Goal: Information Seeking & Learning: Find specific fact

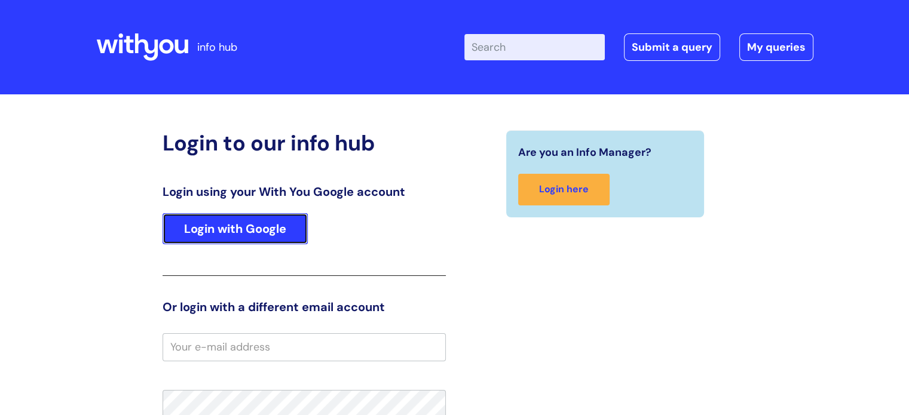
click at [221, 229] on link "Login with Google" at bounding box center [235, 228] width 145 height 31
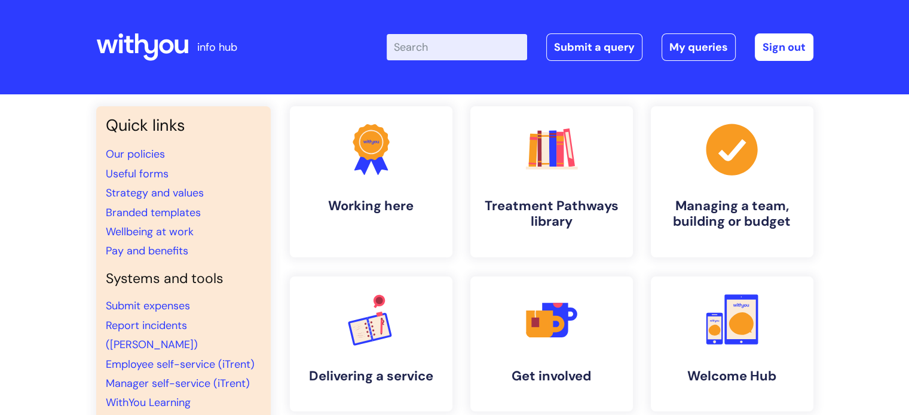
click at [428, 57] on input "Enter your search term here..." at bounding box center [457, 47] width 140 height 26
type input "hs04"
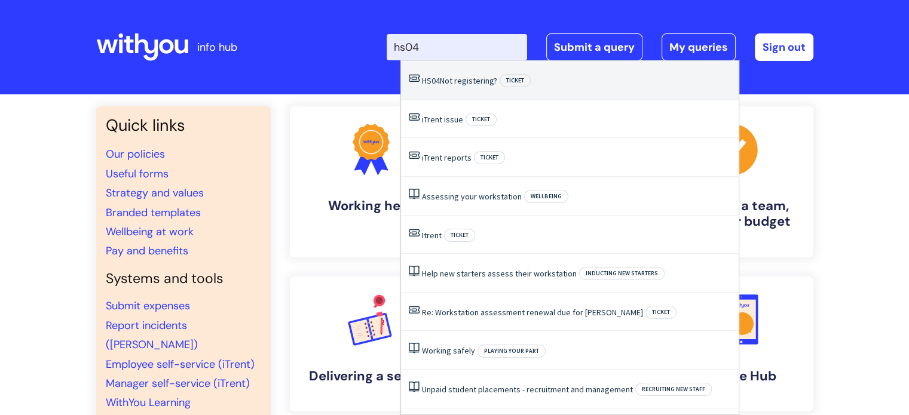
click at [446, 81] on link "HS04 Not registering?" at bounding box center [459, 80] width 75 height 11
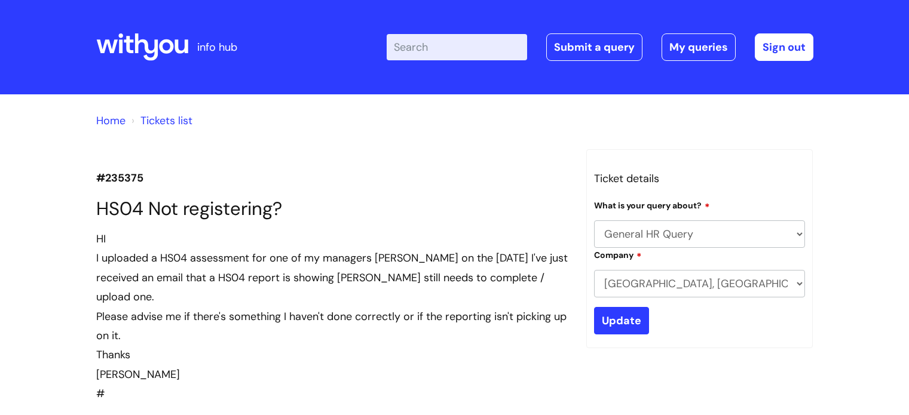
select select "General HR Query"
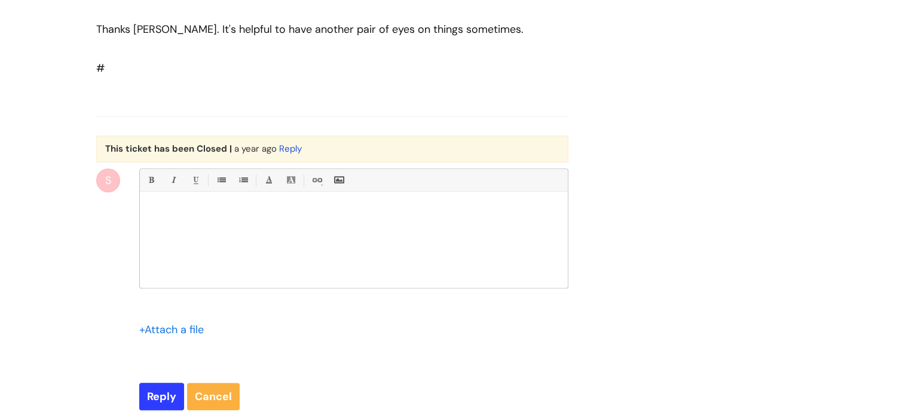
scroll to position [1183, 0]
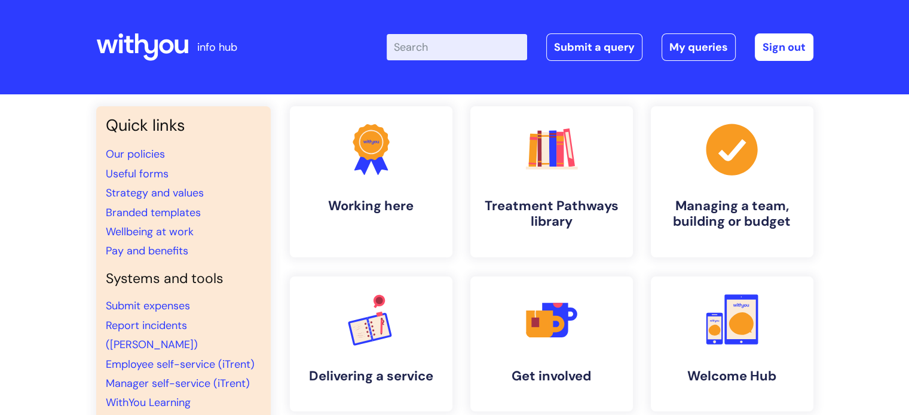
click at [432, 56] on input "Enter your search term here..." at bounding box center [457, 47] width 140 height 26
type input "hs04"
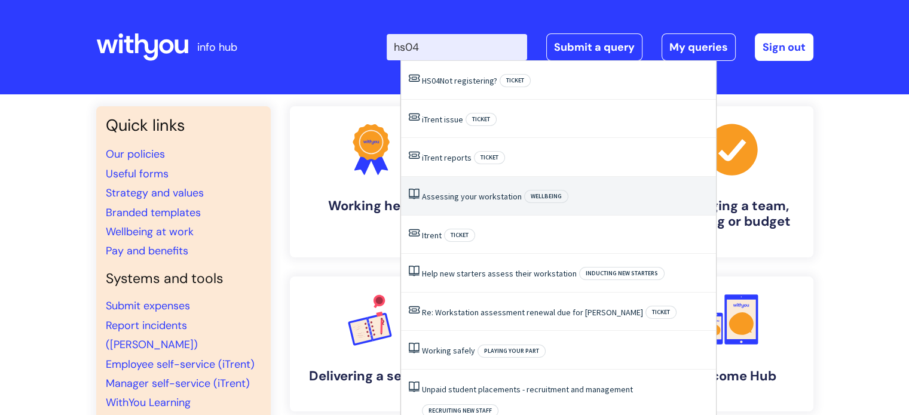
click at [451, 191] on link "Assessing your workstation" at bounding box center [472, 196] width 100 height 11
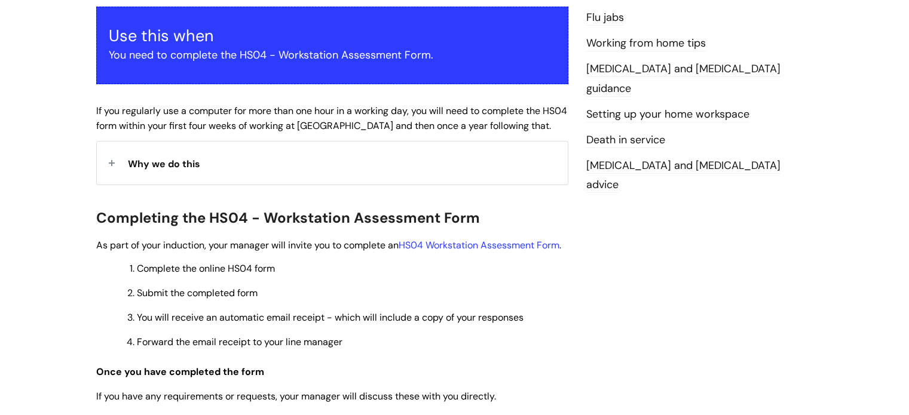
scroll to position [232, 0]
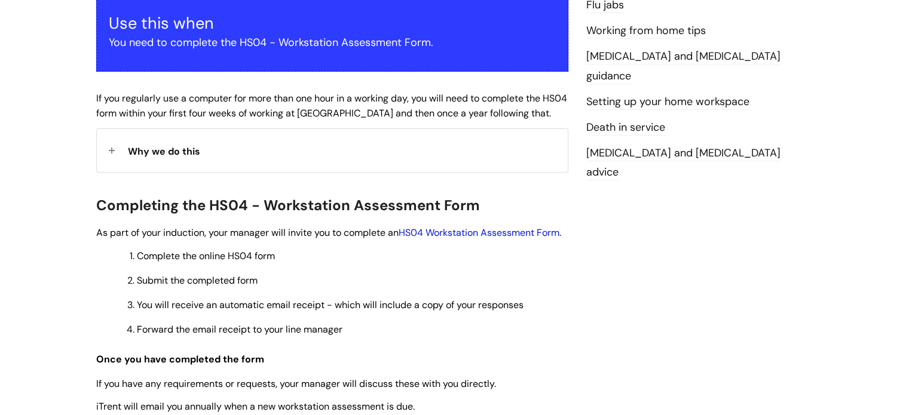
click at [462, 234] on link "HS04 Workstation Assessment Form" at bounding box center [479, 233] width 161 height 13
